Goal: Communication & Community: Participate in discussion

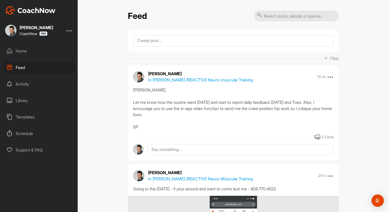
scroll to position [4076, 0]
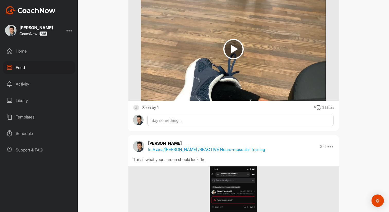
click at [28, 52] on div "Home" at bounding box center [39, 51] width 73 height 13
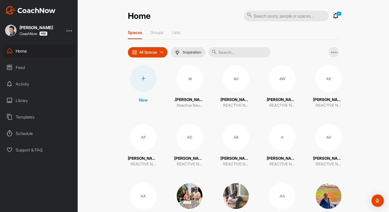
click at [231, 53] on input "text" at bounding box center [240, 52] width 62 height 10
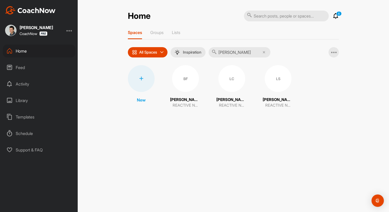
type input "[PERSON_NAME]"
click at [230, 80] on div "LC" at bounding box center [231, 78] width 27 height 27
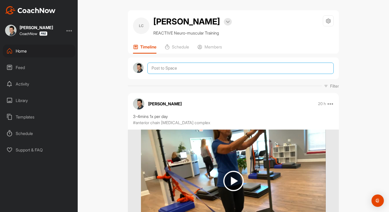
click at [203, 74] on textarea at bounding box center [240, 68] width 186 height 11
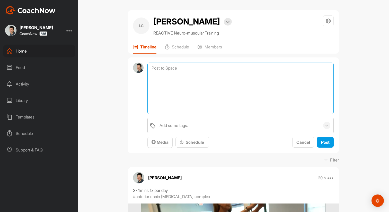
paste textarea "[URL][DOMAIN_NAME][PERSON_NAME]"
type textarea "[URL][DOMAIN_NAME][PERSON_NAME]"
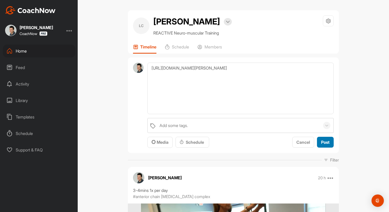
click at [323, 145] on span "Post" at bounding box center [325, 141] width 8 height 5
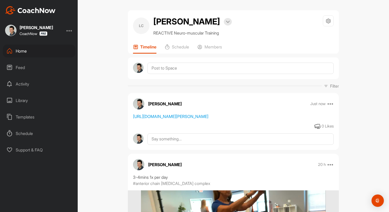
click at [27, 81] on div "Activity" at bounding box center [39, 83] width 73 height 13
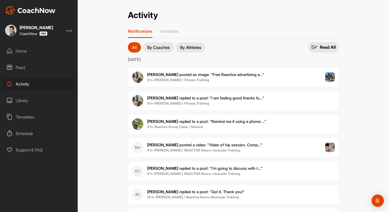
click at [217, 125] on span "8 h • Reactive Group Class / General" at bounding box center [206, 126] width 119 height 5
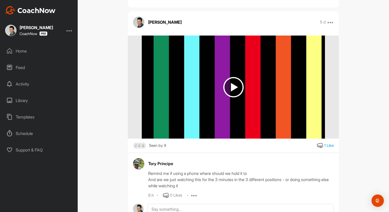
scroll to position [58, 0]
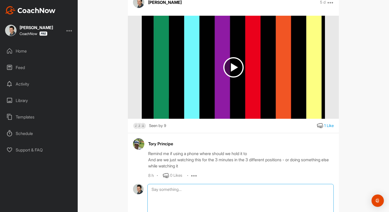
click at [239, 190] on textarea at bounding box center [240, 209] width 186 height 51
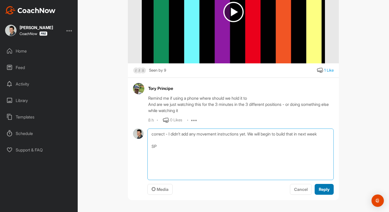
type textarea "correct - I didn't add any movement instructions yet. We will begin to build th…"
click at [321, 193] on button "Reply" at bounding box center [324, 189] width 19 height 11
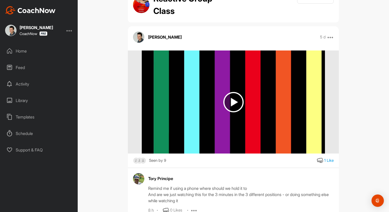
scroll to position [0, 0]
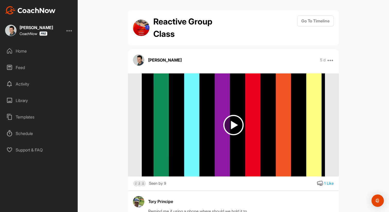
click at [24, 100] on div "Library" at bounding box center [39, 100] width 73 height 13
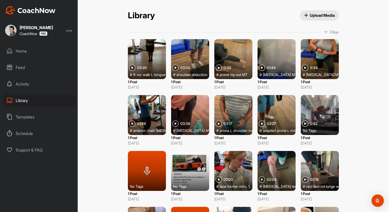
click at [26, 84] on div "Activity" at bounding box center [39, 83] width 73 height 13
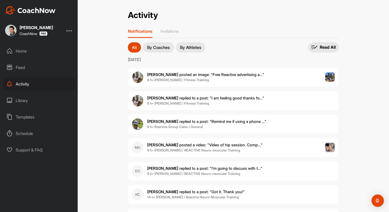
click at [227, 104] on span "8 h • [PERSON_NAME] / Fitness Training" at bounding box center [205, 103] width 117 height 5
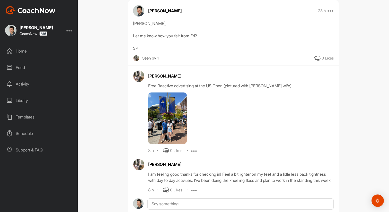
scroll to position [66, 0]
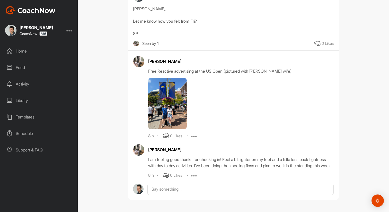
click at [171, 110] on img at bounding box center [167, 103] width 39 height 51
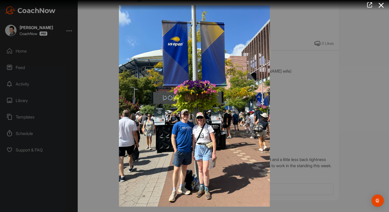
click at [343, 87] on div at bounding box center [194, 106] width 389 height 212
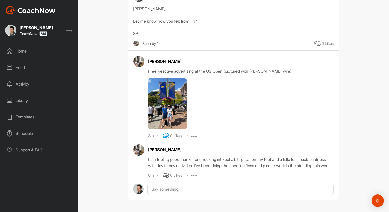
click at [166, 133] on icon at bounding box center [166, 136] width 6 height 6
click at [168, 173] on icon at bounding box center [166, 175] width 6 height 6
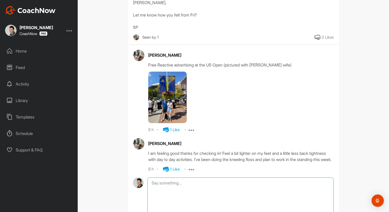
click at [201, 192] on textarea at bounding box center [240, 202] width 186 height 51
type textarea "M"
click at [24, 87] on div "Activity" at bounding box center [39, 83] width 73 height 13
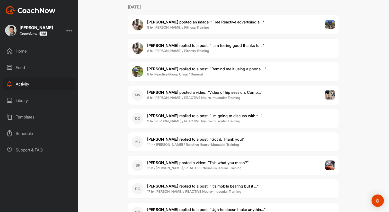
scroll to position [53, 0]
click at [255, 116] on div "DC [PERSON_NAME] replied to a post : "I’m going to discuss with t..." 9 h • [PE…" at bounding box center [233, 118] width 211 height 20
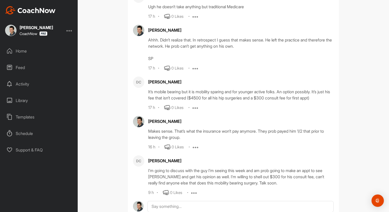
scroll to position [319, 0]
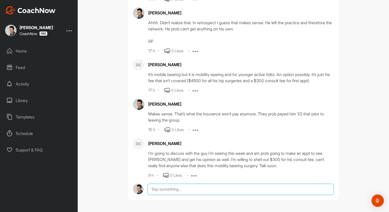
click at [183, 186] on textarea at bounding box center [240, 188] width 186 height 11
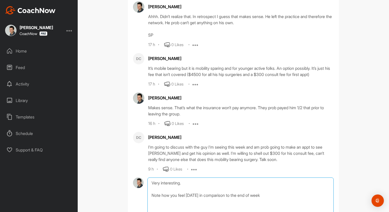
click at [276, 200] on textarea "Very interesting. Note how you feel [DATE] in comparison to the end of week" at bounding box center [240, 202] width 186 height 51
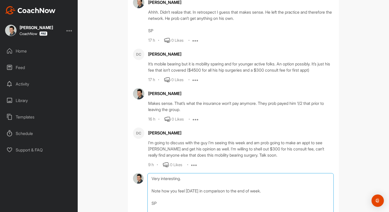
scroll to position [374, 0]
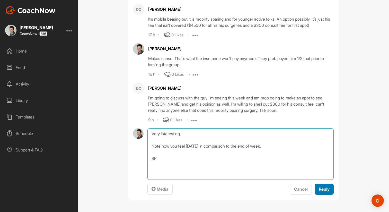
type textarea "Very interesting. Note how you feel [DATE] in comparison to the end of week. SP"
click at [326, 190] on span "Reply" at bounding box center [324, 188] width 11 height 5
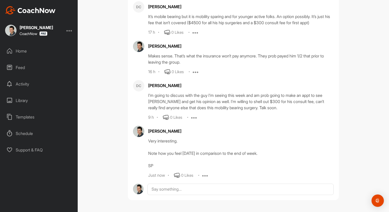
scroll to position [371, 0]
